Goal: Task Accomplishment & Management: Manage account settings

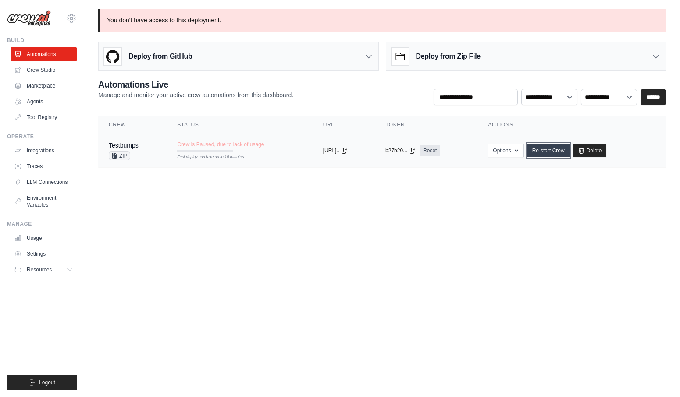
click at [549, 147] on link "Re-start Crew" at bounding box center [548, 150] width 42 height 13
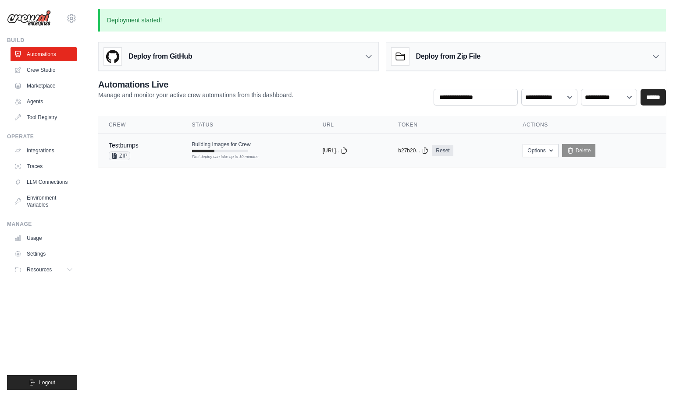
click at [156, 143] on div "Testbumps ZIP" at bounding box center [140, 150] width 62 height 19
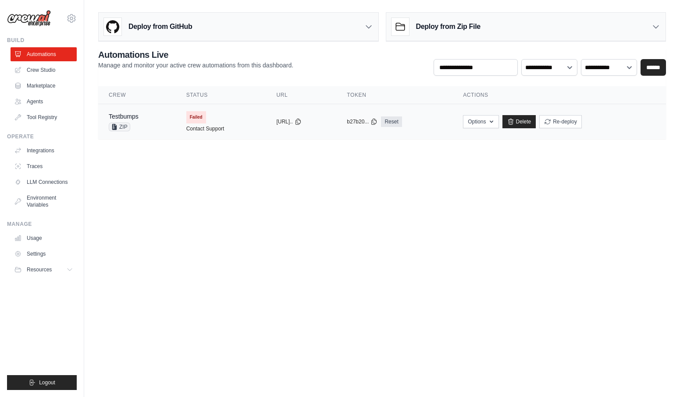
click at [188, 113] on span "Failed" at bounding box center [196, 117] width 20 height 12
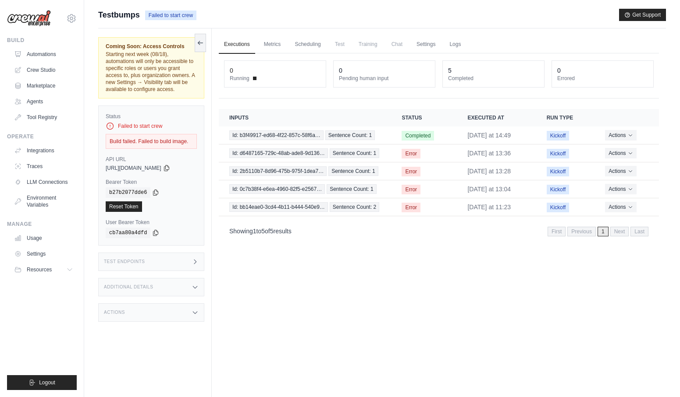
click at [183, 262] on div "Test Endpoints" at bounding box center [151, 262] width 106 height 18
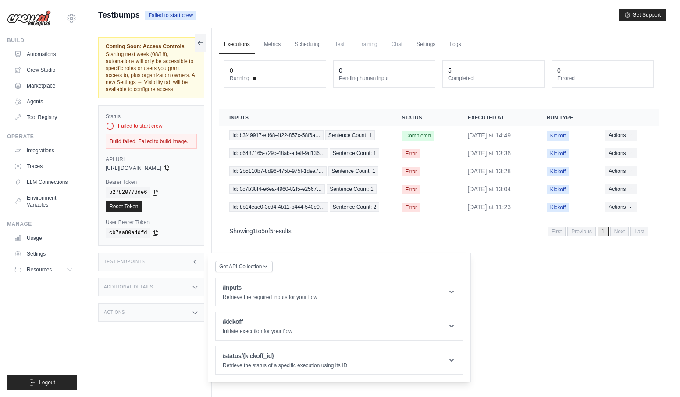
click at [183, 262] on div "Test Endpoints" at bounding box center [151, 262] width 106 height 18
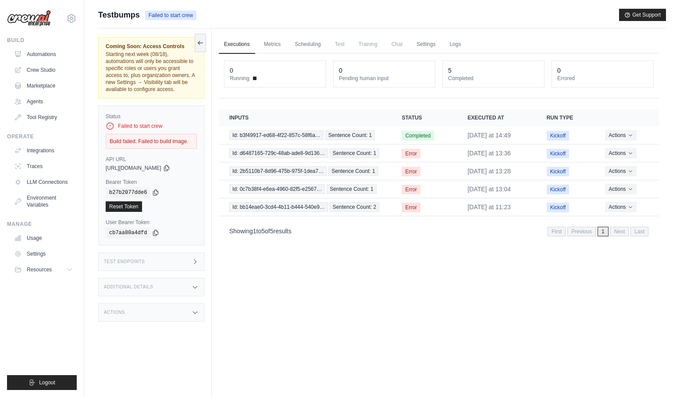
click at [183, 288] on div "Additional Details" at bounding box center [151, 287] width 106 height 18
click at [174, 325] on div "Coming Soon: Access Controls Starting next week (08/18), automations will only …" at bounding box center [155, 226] width 114 height 397
click at [174, 317] on div "Actions" at bounding box center [151, 313] width 106 height 18
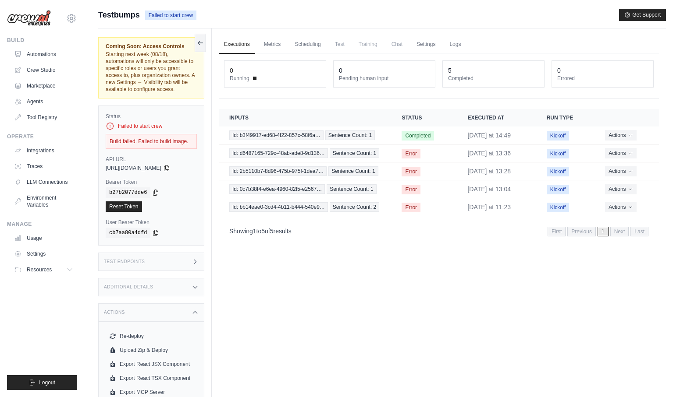
scroll to position [37, 0]
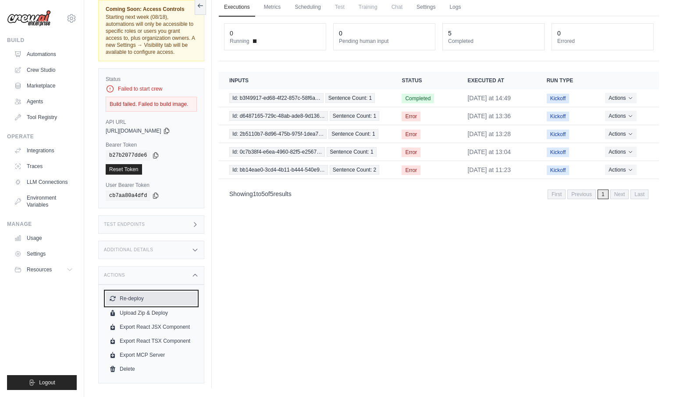
click at [138, 302] on button "Re-deploy" at bounding box center [151, 299] width 91 height 14
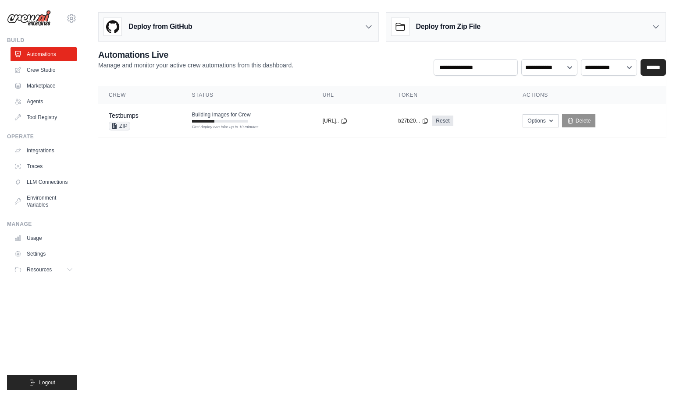
click at [223, 218] on body "greyson@crewai.com Settings Build Automations Crew Studio" at bounding box center [340, 198] width 680 height 397
click at [149, 114] on div "Testbumps ZIP" at bounding box center [140, 120] width 62 height 19
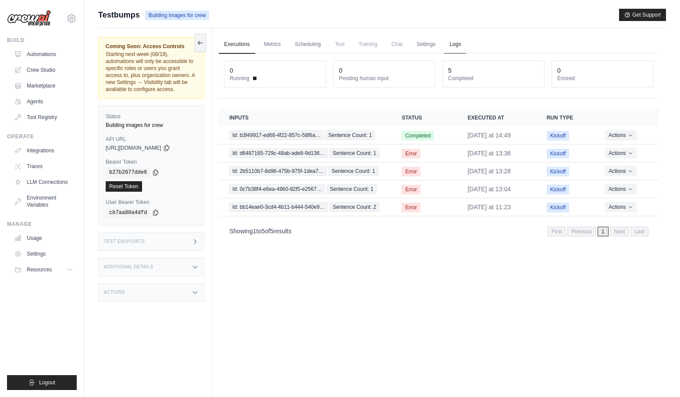
click at [462, 42] on link "Logs" at bounding box center [455, 44] width 22 height 18
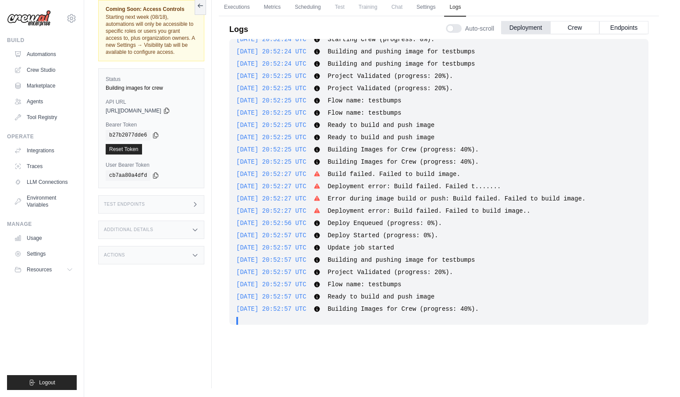
scroll to position [1050, 0]
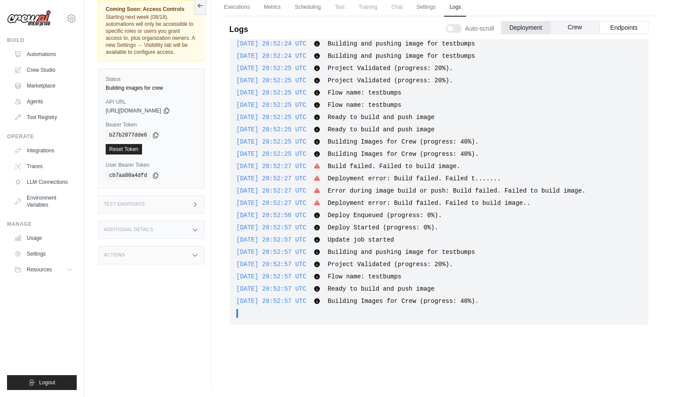
click at [566, 32] on button "Crew" at bounding box center [574, 27] width 49 height 13
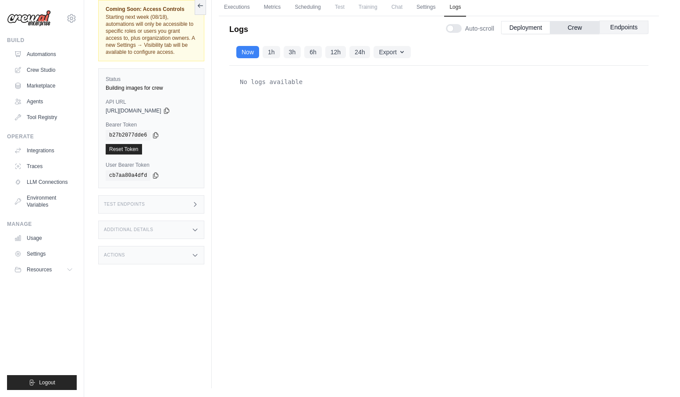
click at [618, 31] on button "Endpoints" at bounding box center [623, 27] width 49 height 13
click at [539, 28] on button "Deployment" at bounding box center [525, 27] width 49 height 13
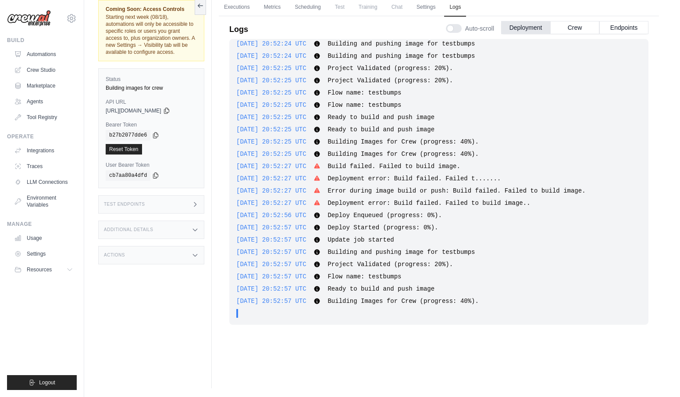
click at [565, 224] on div "2025-08-14 20:52:57 UTC Deploy Started (progress: 0%). Show more Show less" at bounding box center [438, 227] width 405 height 9
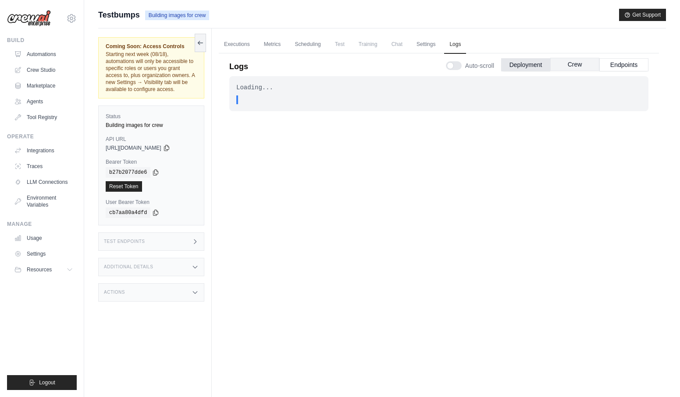
click at [565, 61] on button "Crew" at bounding box center [574, 64] width 49 height 13
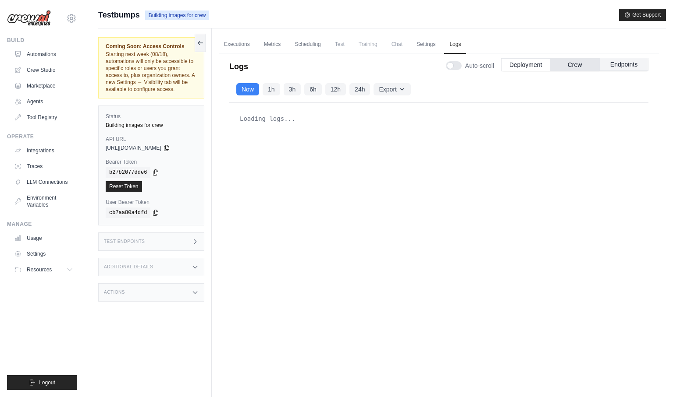
click at [624, 67] on button "Endpoints" at bounding box center [623, 64] width 49 height 13
click at [529, 64] on button "Deployment" at bounding box center [525, 64] width 49 height 13
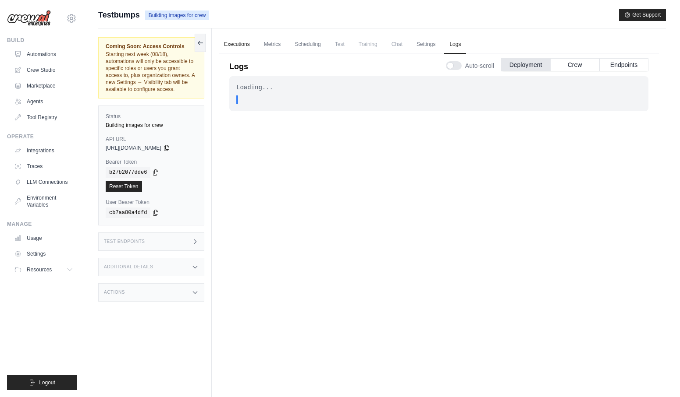
click at [236, 42] on link "Executions" at bounding box center [237, 44] width 36 height 18
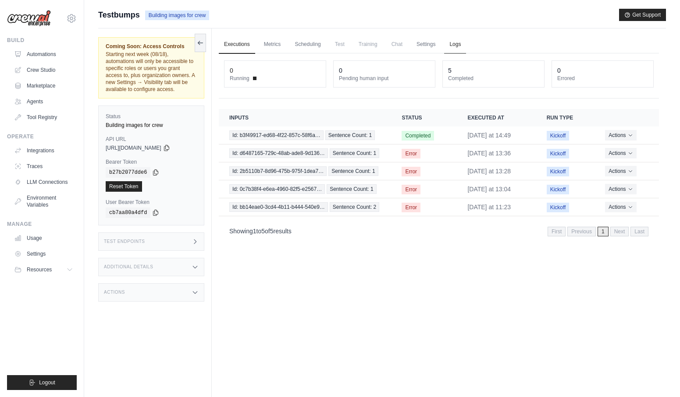
click at [454, 48] on link "Logs" at bounding box center [455, 44] width 22 height 18
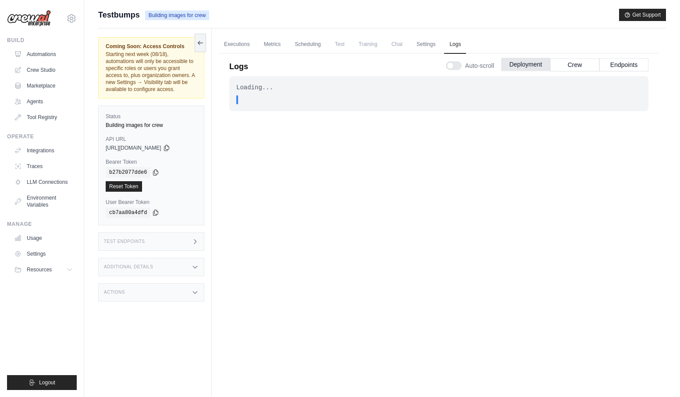
click at [536, 64] on button "Deployment" at bounding box center [525, 64] width 49 height 13
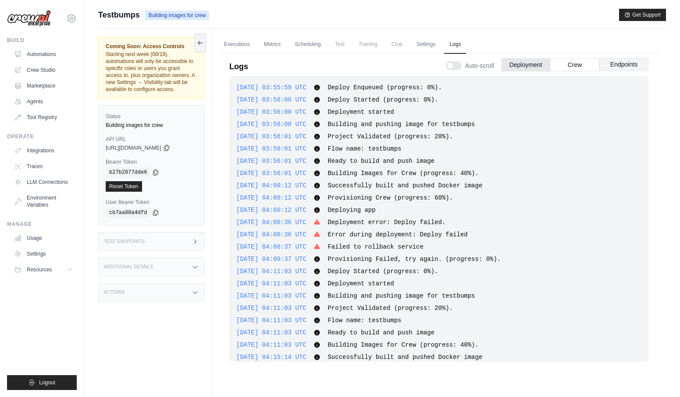
click at [627, 60] on button "Endpoints" at bounding box center [623, 64] width 49 height 13
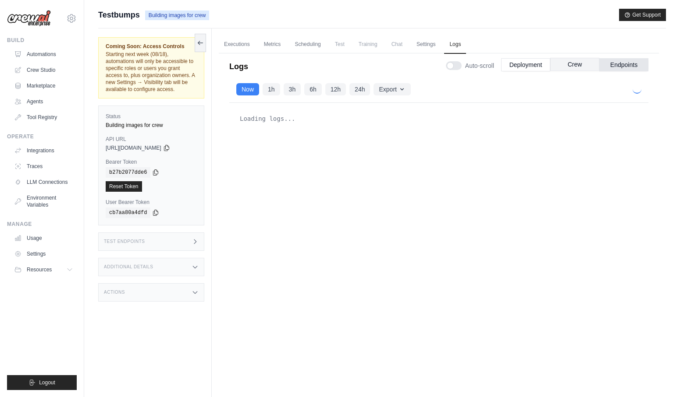
click at [584, 68] on button "Crew" at bounding box center [574, 64] width 49 height 13
click at [232, 45] on link "Executions" at bounding box center [237, 44] width 36 height 18
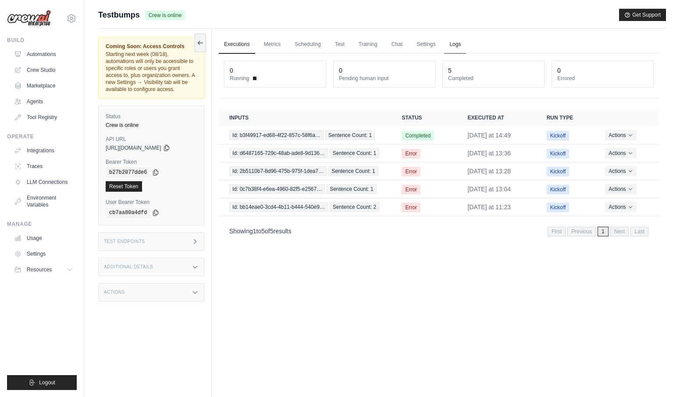
click at [460, 46] on link "Logs" at bounding box center [455, 44] width 22 height 18
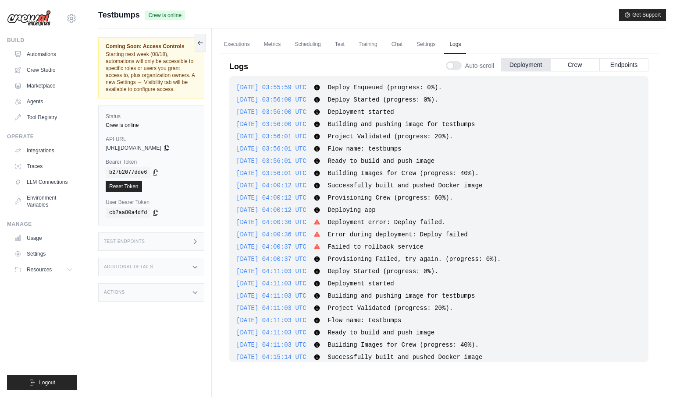
scroll to position [1188, 0]
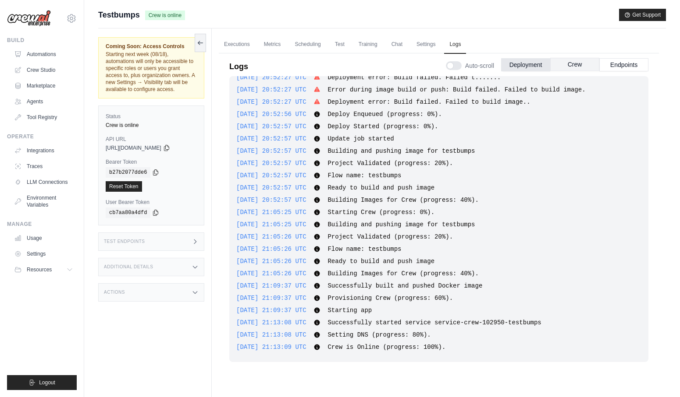
click at [575, 65] on button "Crew" at bounding box center [574, 64] width 49 height 13
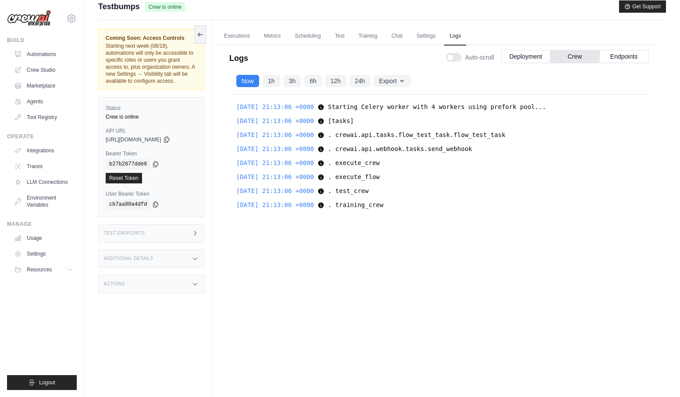
scroll to position [0, 0]
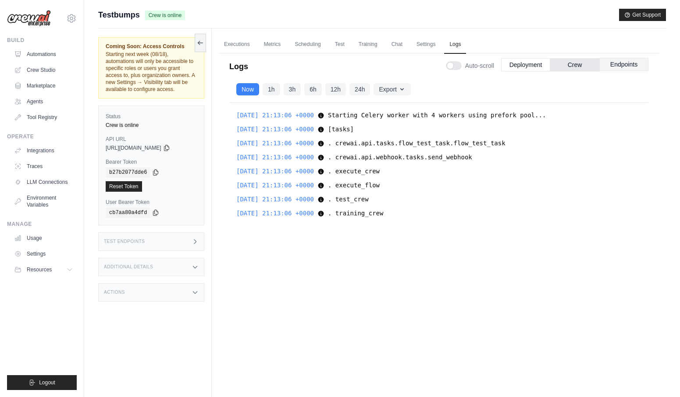
click at [620, 63] on button "Endpoints" at bounding box center [623, 64] width 49 height 13
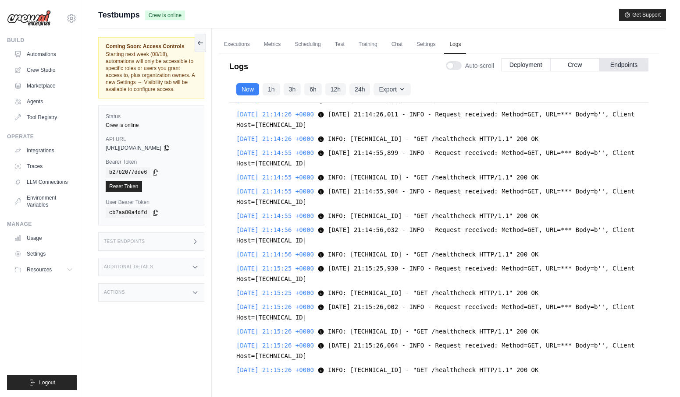
scroll to position [618, 0]
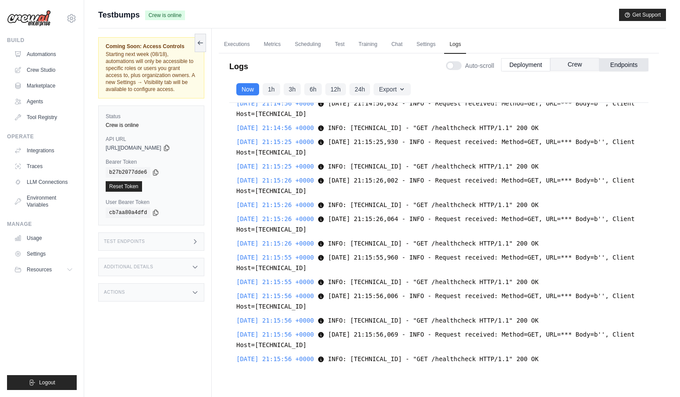
click at [582, 67] on button "Crew" at bounding box center [574, 64] width 49 height 13
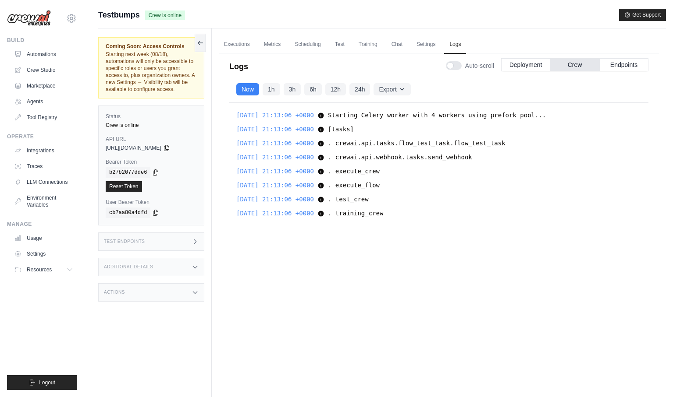
click at [133, 266] on h3 "Additional Details" at bounding box center [128, 267] width 49 height 5
drag, startPoint x: 422, startPoint y: 213, endPoint x: 233, endPoint y: 114, distance: 213.5
click at [233, 114] on div "[DATE] 21:13:06 +0000 Starting Celery worker with 4 workers using prefork pool.…" at bounding box center [438, 239] width 419 height 273
copy div "[DATE] 21:13:06 +0000 Starting Celery worker with 4 workers using prefork pool.…"
click at [408, 344] on div "[DATE] 21:13:06 +0000 Starting Celery worker with 4 workers using prefork pool.…" at bounding box center [438, 239] width 419 height 273
